Goal: Task Accomplishment & Management: Use online tool/utility

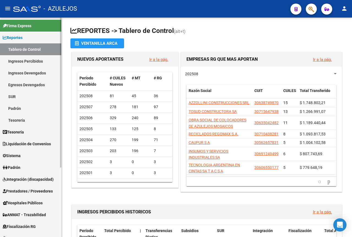
click at [33, 60] on link "Ingresos Percibidos" at bounding box center [30, 61] width 61 height 12
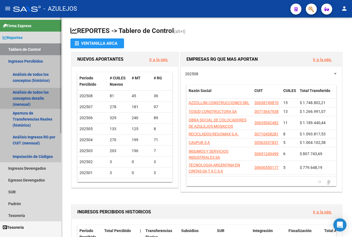
click at [28, 94] on link "Análisis de todos los conceptos detalle (mensual)" at bounding box center [30, 98] width 61 height 21
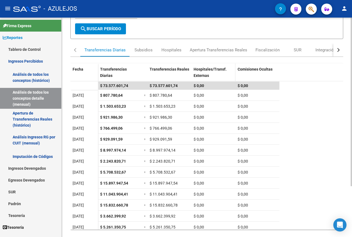
scroll to position [66, 0]
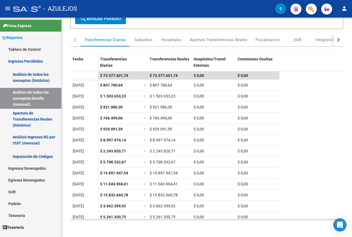
click at [345, 9] on mat-icon "person" at bounding box center [344, 8] width 7 height 7
click at [331, 37] on button "exit_to_app Salir" at bounding box center [333, 36] width 34 height 13
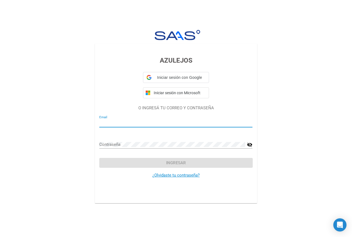
type input "[EMAIL_ADDRESS][DOMAIN_NAME]"
